Goal: Task Accomplishment & Management: Manage account settings

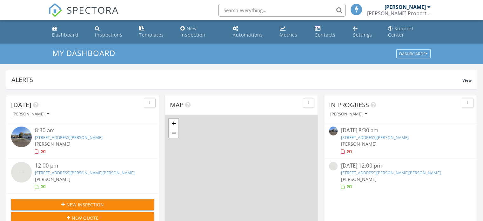
scroll to position [587, 492]
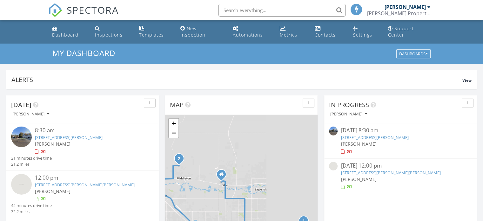
click at [77, 126] on div "8:30 am" at bounding box center [88, 130] width 107 height 8
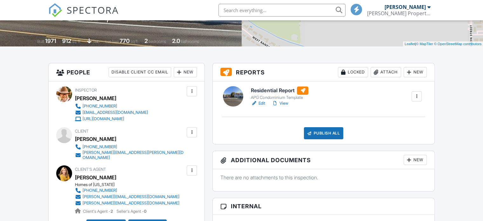
click at [190, 132] on div at bounding box center [191, 132] width 6 height 6
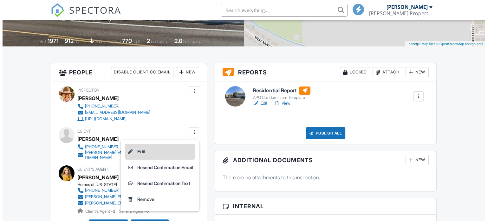
scroll to position [129, 0]
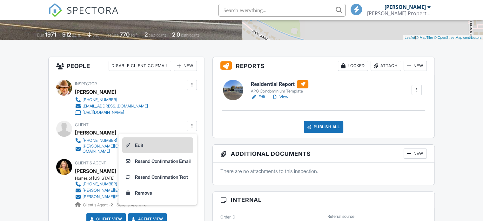
click at [155, 149] on li "Edit" at bounding box center [157, 145] width 71 height 16
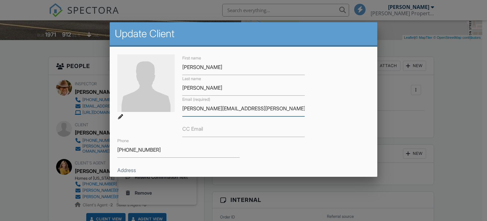
click at [216, 109] on input "richard.e.dudek@gmail.com" at bounding box center [243, 109] width 122 height 16
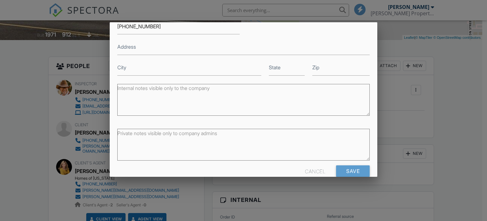
scroll to position [135, 0]
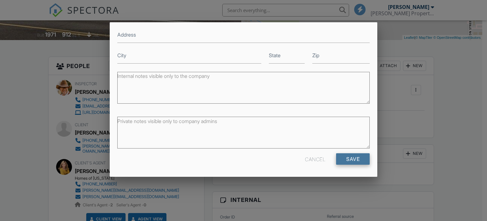
type input "richard.e.dudek2@gmail.com"
click at [343, 163] on input "Save" at bounding box center [353, 158] width 34 height 11
click at [0, 0] on div at bounding box center [0, 0] width 0 height 0
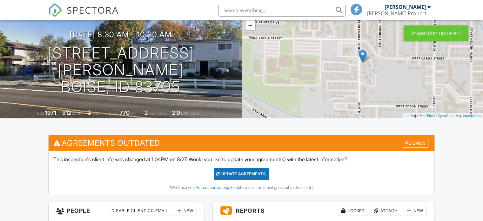
scroll to position [87, 0]
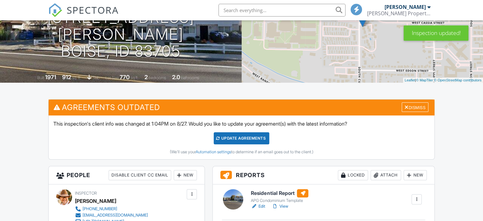
click at [243, 142] on div "Update Agreements" at bounding box center [242, 138] width 56 height 12
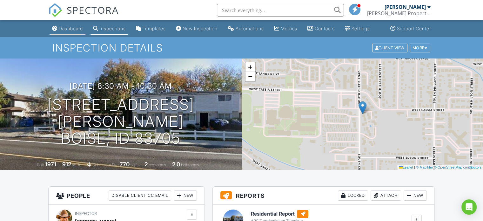
click at [59, 31] on div "Dashboard" at bounding box center [71, 28] width 24 height 5
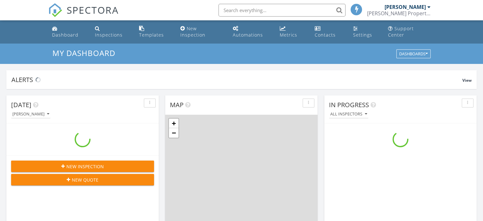
scroll to position [587, 492]
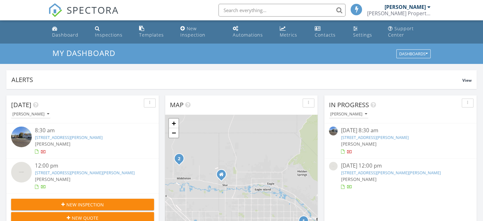
click at [49, 169] on link "[STREET_ADDRESS][PERSON_NAME][PERSON_NAME]" at bounding box center [85, 172] width 100 height 6
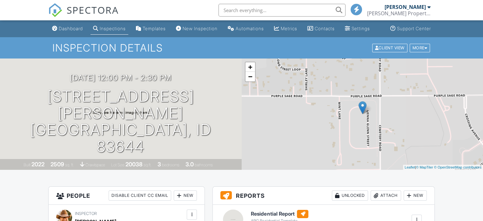
scroll to position [58, 0]
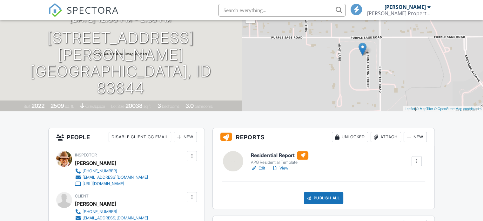
click at [262, 171] on link "Edit" at bounding box center [258, 168] width 14 height 6
